Goal: Task Accomplishment & Management: Use online tool/utility

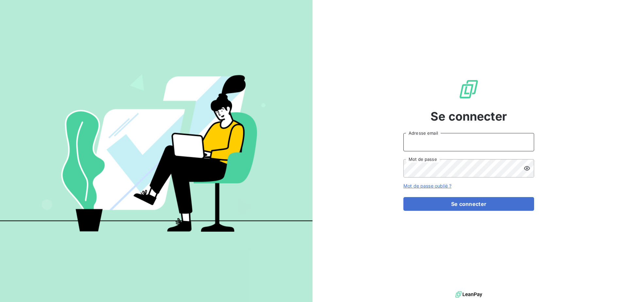
click at [472, 137] on input "Adresse email" at bounding box center [469, 142] width 131 height 18
type input "valliance-clients@exco.fr"
click at [404, 197] on button "Se connecter" at bounding box center [469, 204] width 131 height 14
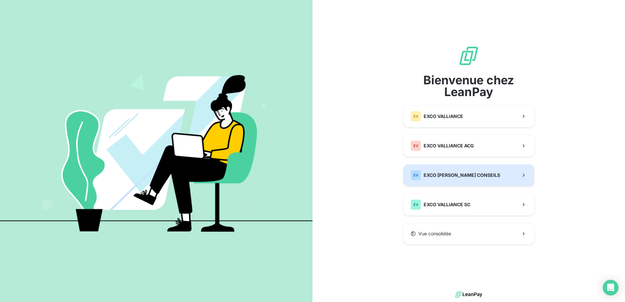
click at [472, 179] on div "EV EXCO VALLIANCE CONSEILS" at bounding box center [456, 175] width 90 height 10
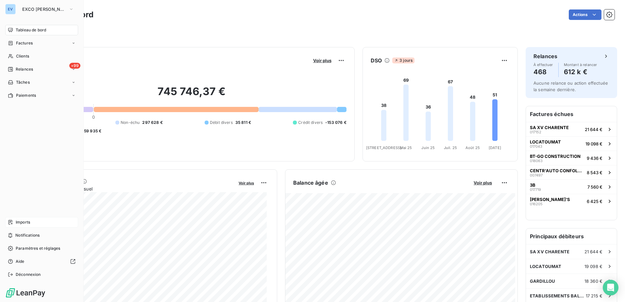
click at [27, 224] on span "Imports" at bounding box center [23, 222] width 14 height 6
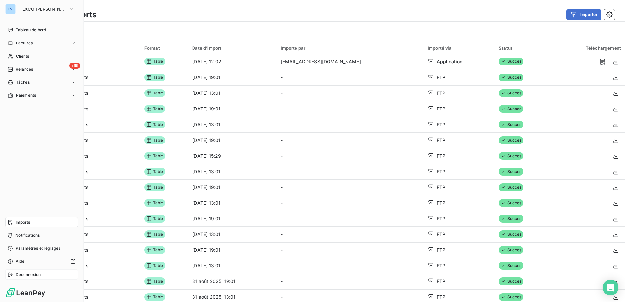
click at [31, 273] on span "Déconnexion" at bounding box center [28, 275] width 25 height 6
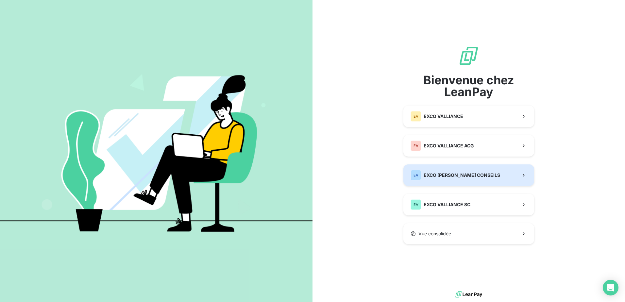
click at [457, 175] on span "EXCO VALLIANCE CONSEILS" at bounding box center [462, 175] width 77 height 7
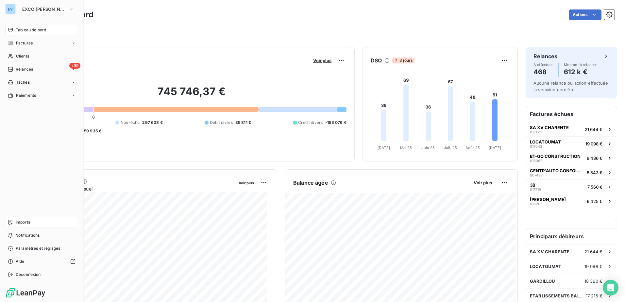
click at [23, 220] on span "Imports" at bounding box center [23, 222] width 14 height 6
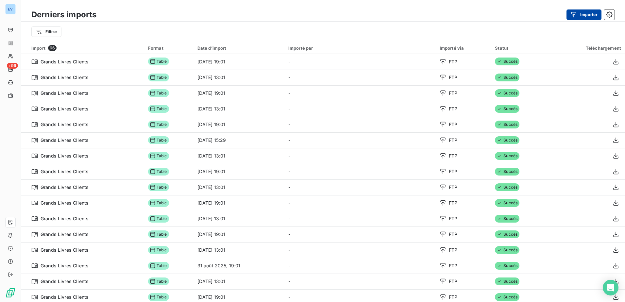
click at [580, 16] on button "Importer" at bounding box center [584, 14] width 35 height 10
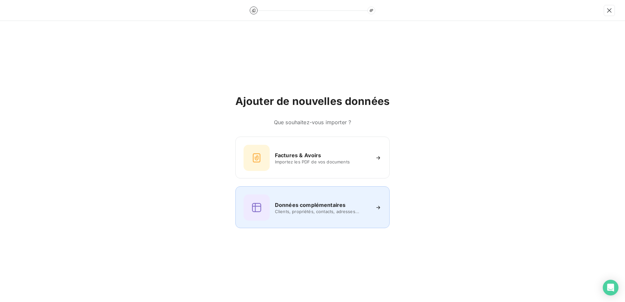
click at [321, 204] on h6 "Données complémentaires" at bounding box center [310, 205] width 71 height 8
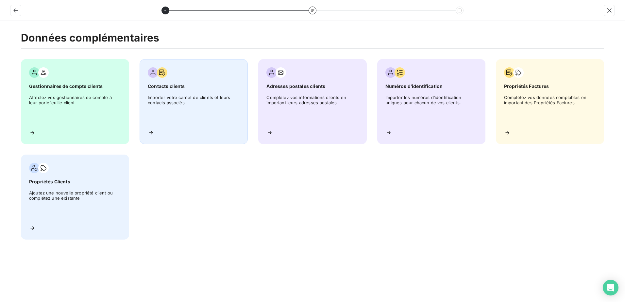
click at [196, 94] on div "Contacts clients Importer votre carnet de clients et leurs contacts associés" at bounding box center [194, 101] width 108 height 85
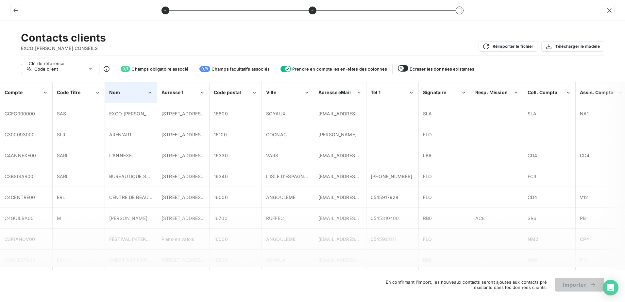
click at [138, 94] on div "Nom" at bounding box center [128, 92] width 38 height 7
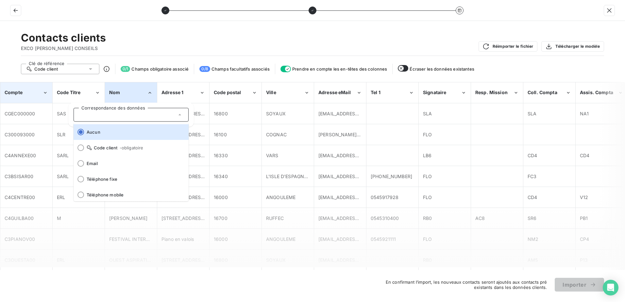
click at [46, 95] on icon "Compte" at bounding box center [46, 93] width 6 height 7
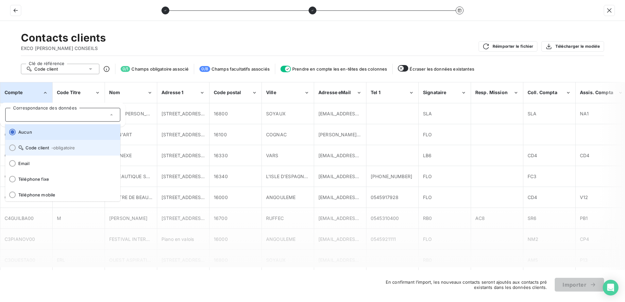
click at [31, 149] on span "Code client - obligatoire" at bounding box center [66, 147] width 97 height 5
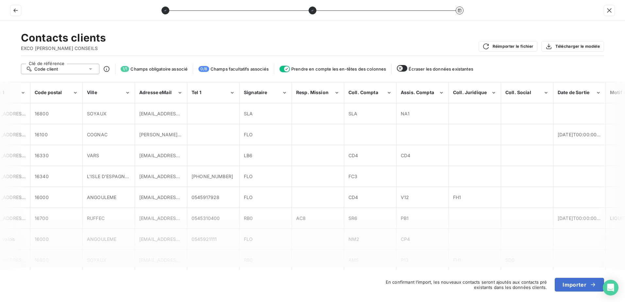
scroll to position [0, 121]
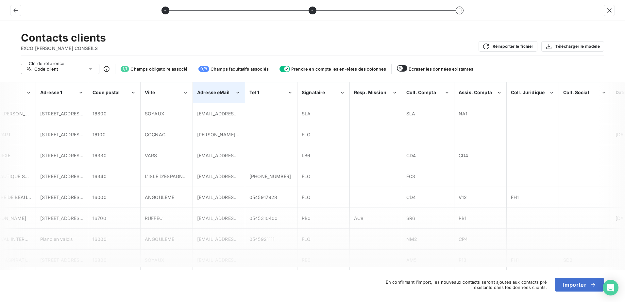
click at [238, 94] on icon "Adresse eMail" at bounding box center [238, 93] width 6 height 7
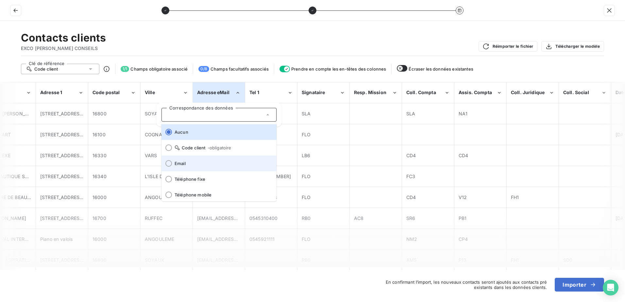
click at [168, 162] on div at bounding box center [168, 163] width 7 height 7
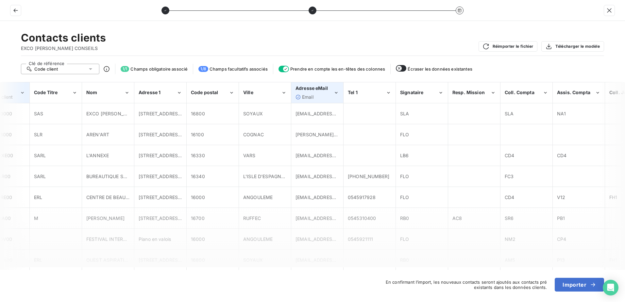
scroll to position [0, 0]
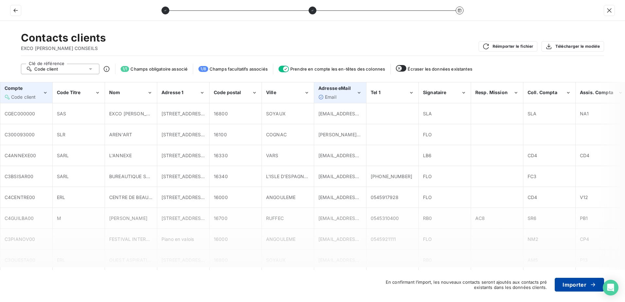
click at [570, 284] on button "Importer" at bounding box center [579, 285] width 49 height 14
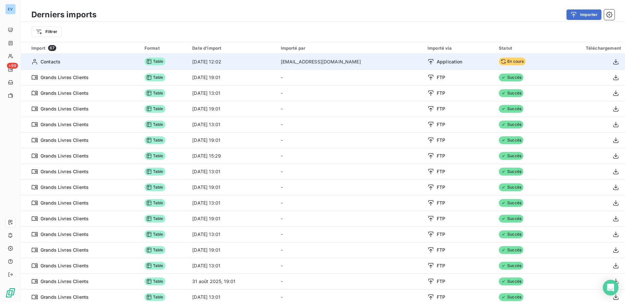
click at [51, 66] on td "Contacts" at bounding box center [81, 62] width 120 height 16
click at [188, 61] on td "Table" at bounding box center [165, 62] width 48 height 16
click at [474, 65] on td "Application" at bounding box center [459, 62] width 71 height 16
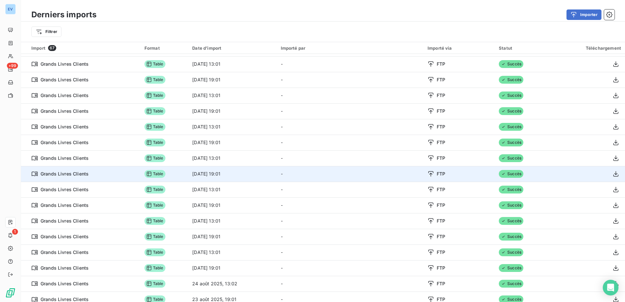
scroll to position [229, 0]
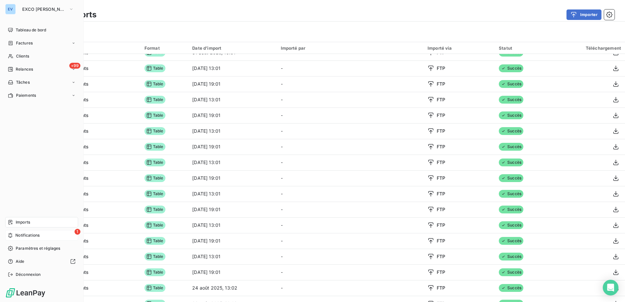
click at [12, 232] on div "1 Notifications" at bounding box center [41, 235] width 73 height 10
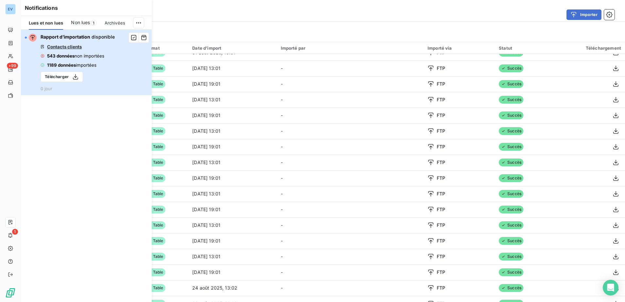
click at [66, 55] on span "543 données" at bounding box center [60, 55] width 27 height 5
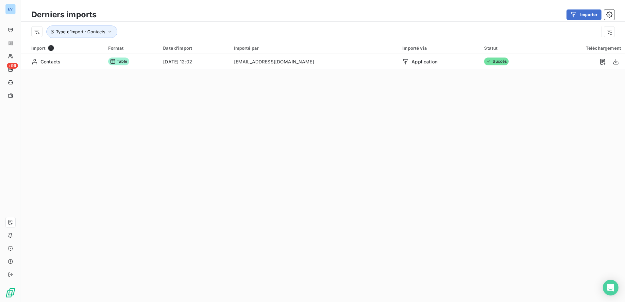
scroll to position [0, 0]
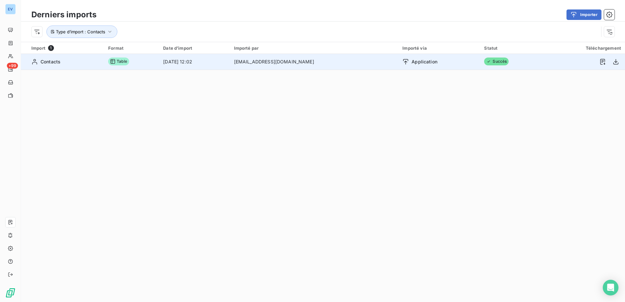
click at [347, 63] on td "valliance-clients@exco.fr" at bounding box center [314, 62] width 169 height 16
click at [614, 61] on button "button" at bounding box center [616, 62] width 10 height 10
click at [214, 66] on td "8 sept. 2025, 12:02" at bounding box center [194, 62] width 71 height 16
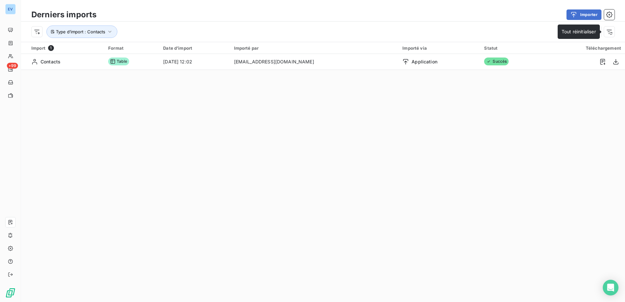
click at [576, 34] on span "Tout réinitialiser" at bounding box center [579, 32] width 34 height 6
click at [610, 32] on icon "button" at bounding box center [609, 31] width 7 height 7
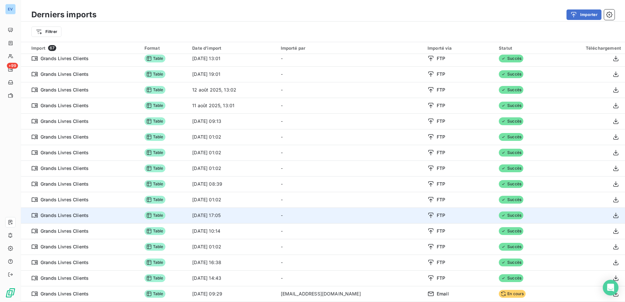
scroll to position [22, 0]
